Goal: Communication & Community: Answer question/provide support

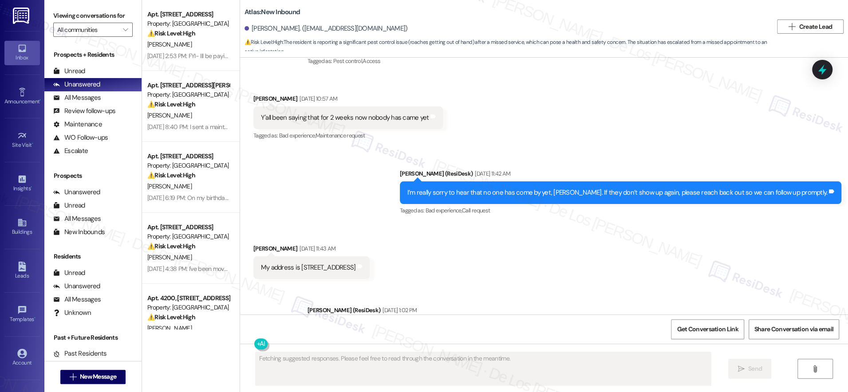
scroll to position [3876, 0]
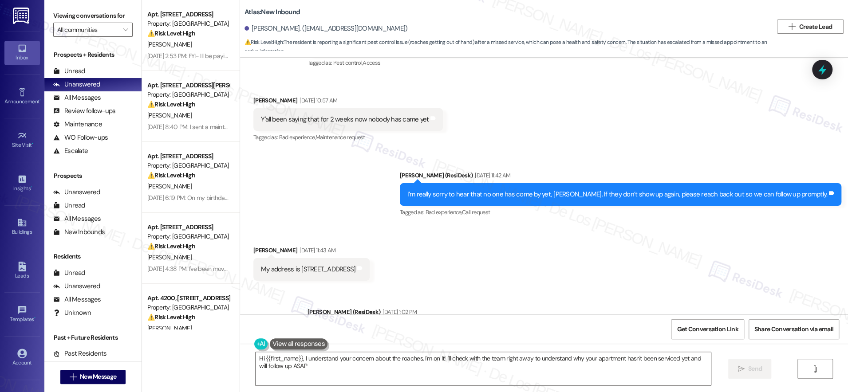
type textarea "Hi {{first_name}}, I understand your concern about the roaches. I'm on it! I'll…"
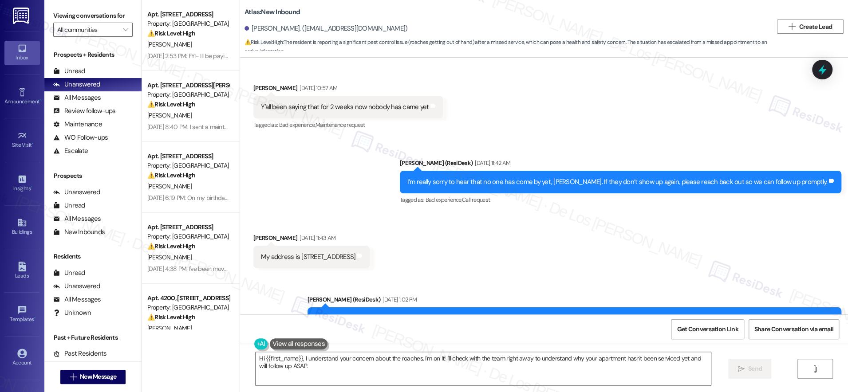
scroll to position [3832, 0]
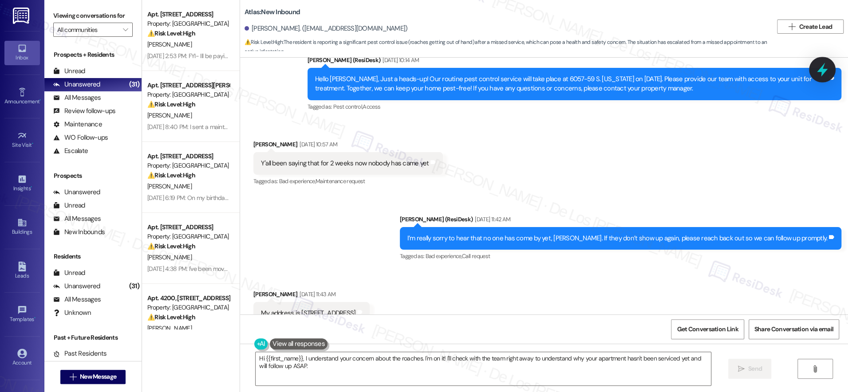
click at [828, 74] on icon at bounding box center [822, 69] width 15 height 15
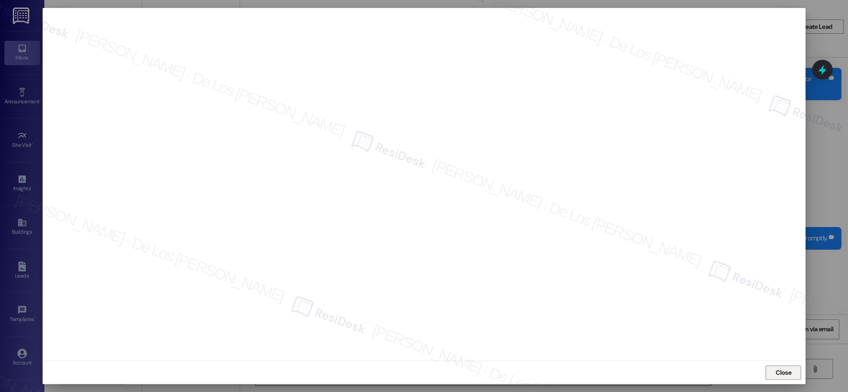
click at [787, 373] on span "Close" at bounding box center [784, 372] width 16 height 9
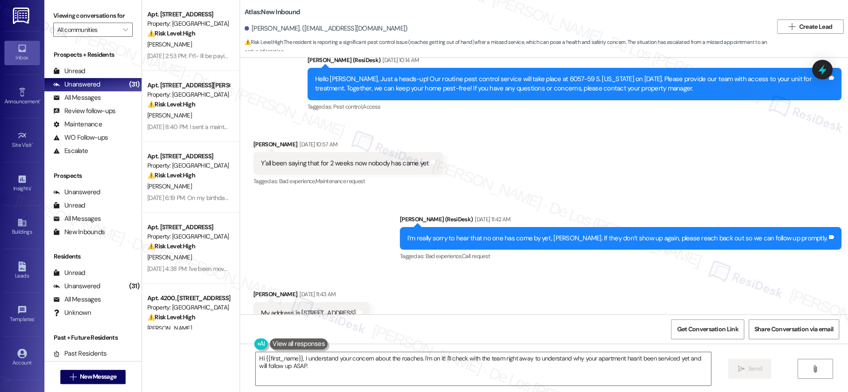
click at [821, 65] on icon at bounding box center [823, 70] width 12 height 12
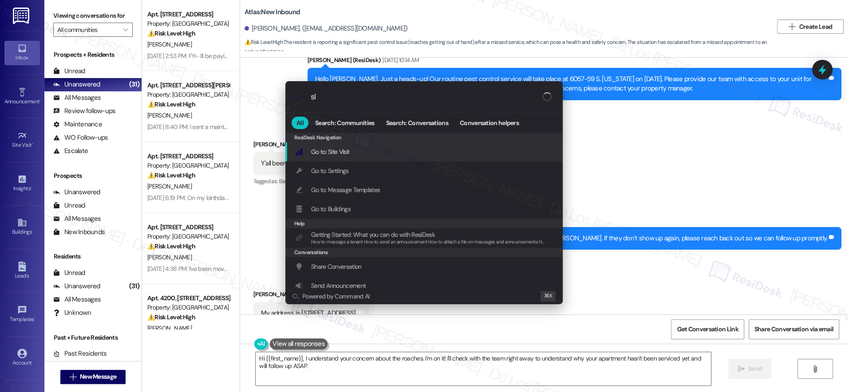
type input "sla"
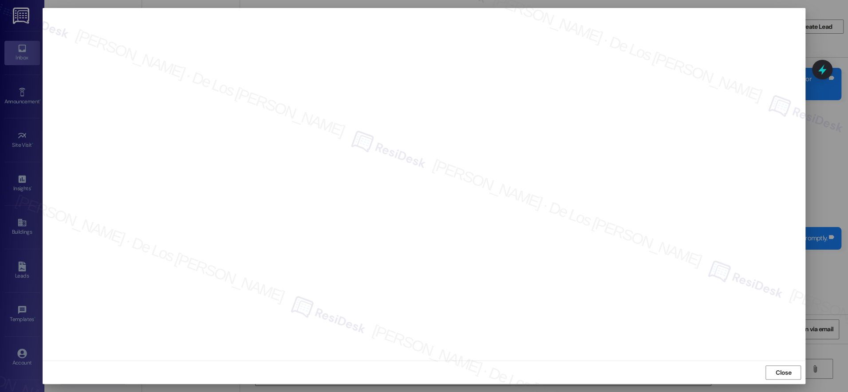
click at [781, 376] on span "Close" at bounding box center [784, 372] width 16 height 9
